Goal: Task Accomplishment & Management: Manage account settings

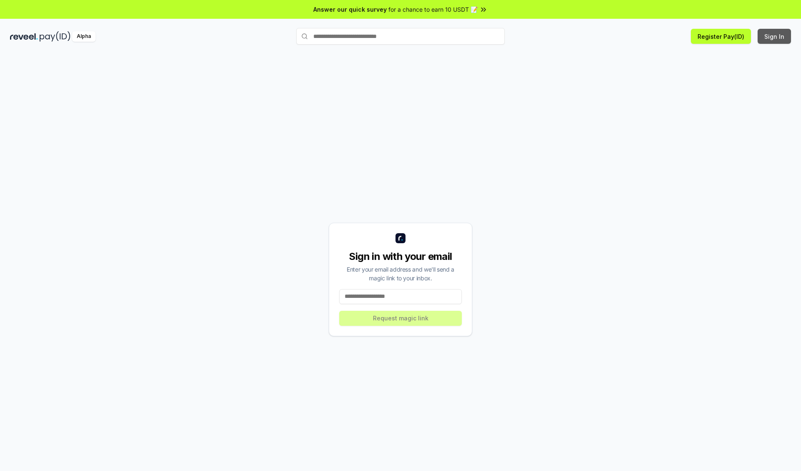
click at [775, 36] on button "Sign In" at bounding box center [774, 36] width 33 height 15
type input "**********"
click at [401, 318] on button "Request magic link" at bounding box center [400, 318] width 123 height 15
